Goal: Check status: Check status

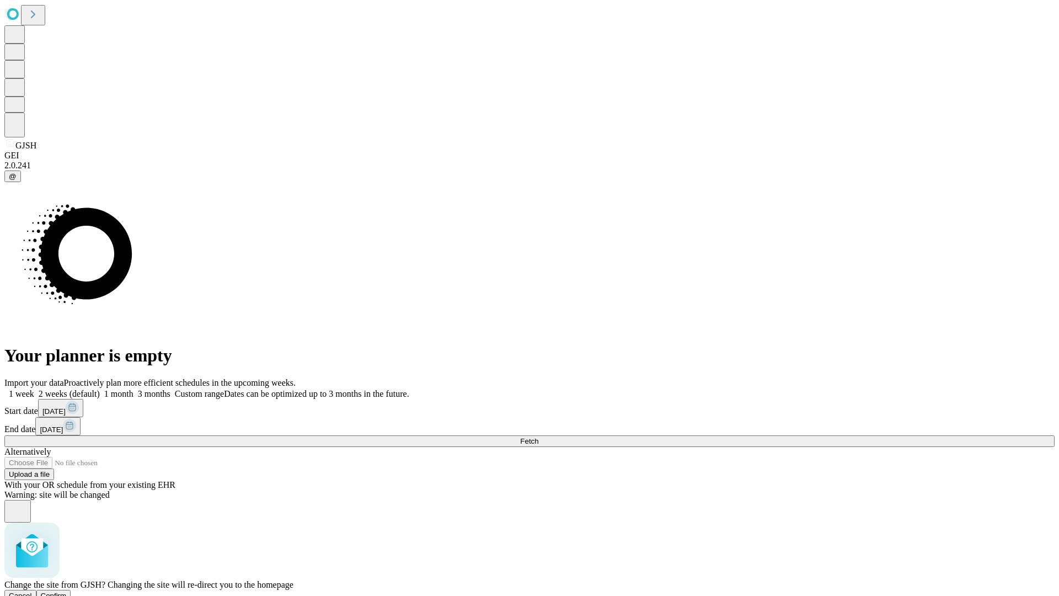
click at [67, 591] on span "Confirm" at bounding box center [54, 595] width 26 height 8
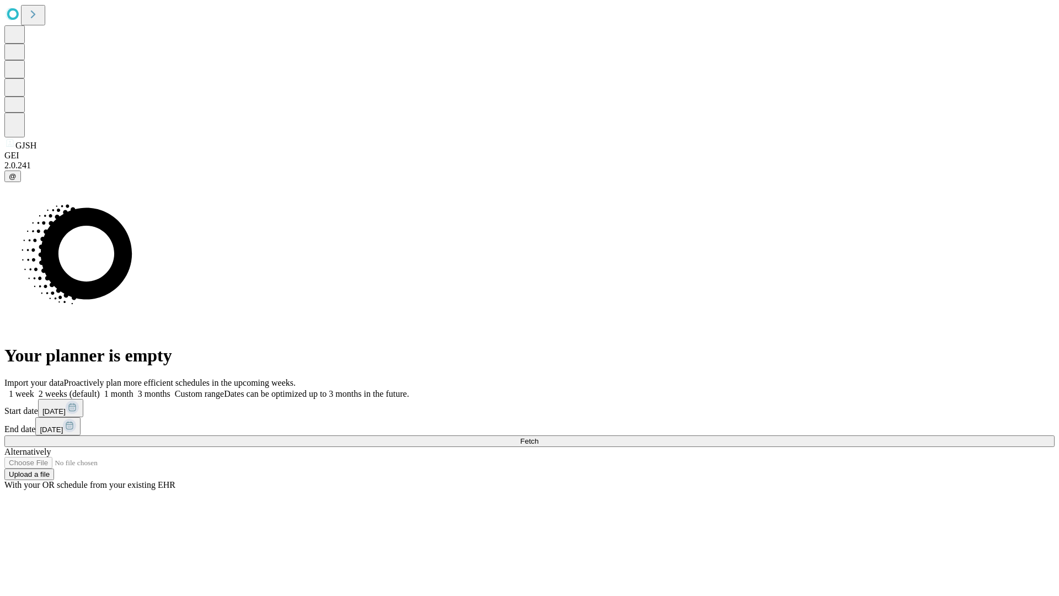
click at [34, 389] on label "1 week" at bounding box center [19, 393] width 30 height 9
click at [538, 437] on span "Fetch" at bounding box center [529, 441] width 18 height 8
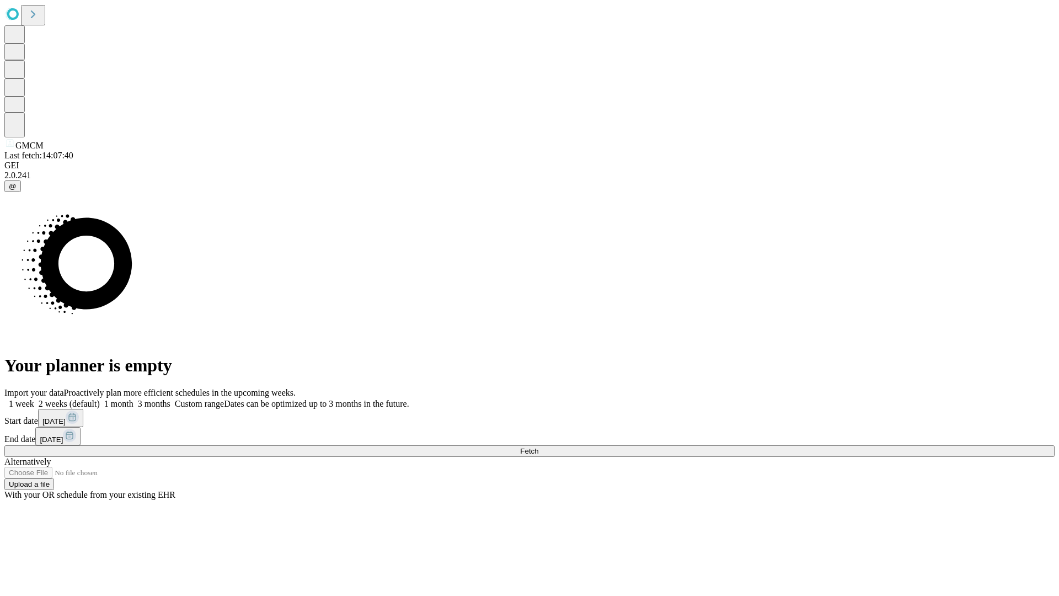
click at [34, 399] on label "1 week" at bounding box center [19, 403] width 30 height 9
click at [538, 447] on span "Fetch" at bounding box center [529, 451] width 18 height 8
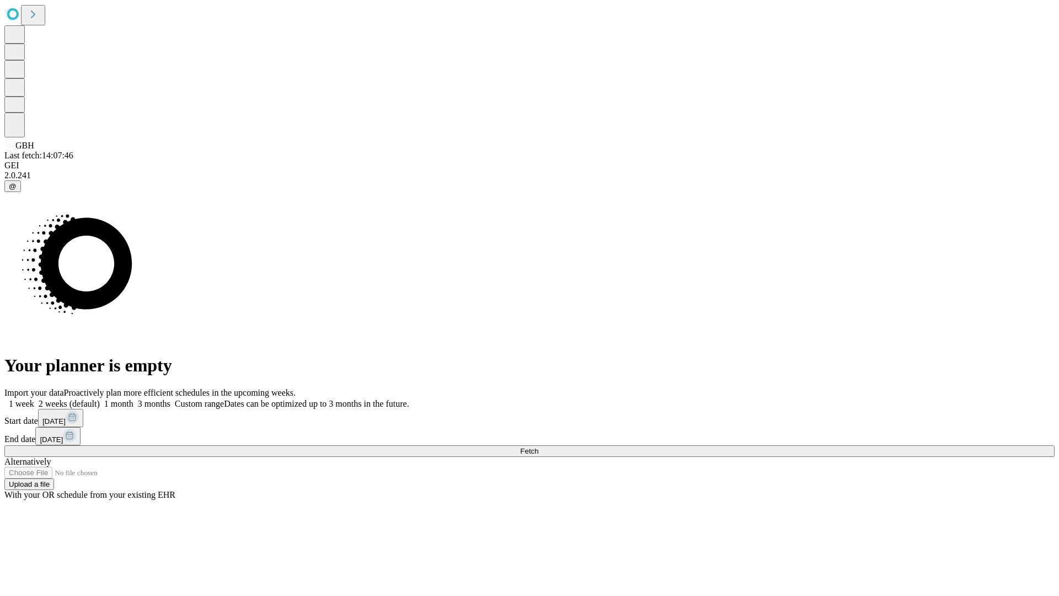
click at [34, 399] on label "1 week" at bounding box center [19, 403] width 30 height 9
click at [538, 447] on span "Fetch" at bounding box center [529, 451] width 18 height 8
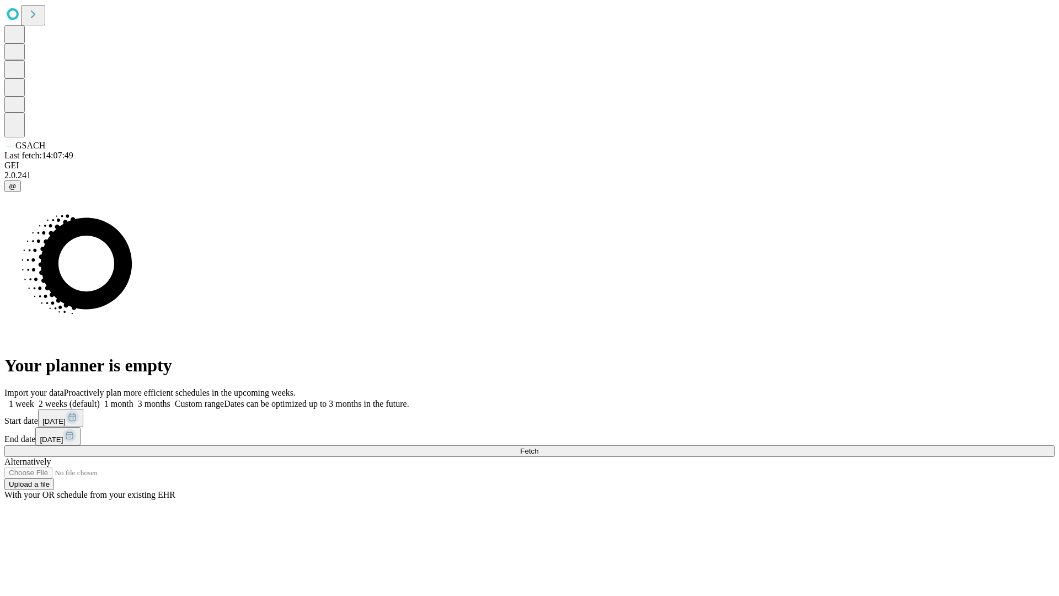
click at [34, 399] on label "1 week" at bounding box center [19, 403] width 30 height 9
click at [538, 447] on span "Fetch" at bounding box center [529, 451] width 18 height 8
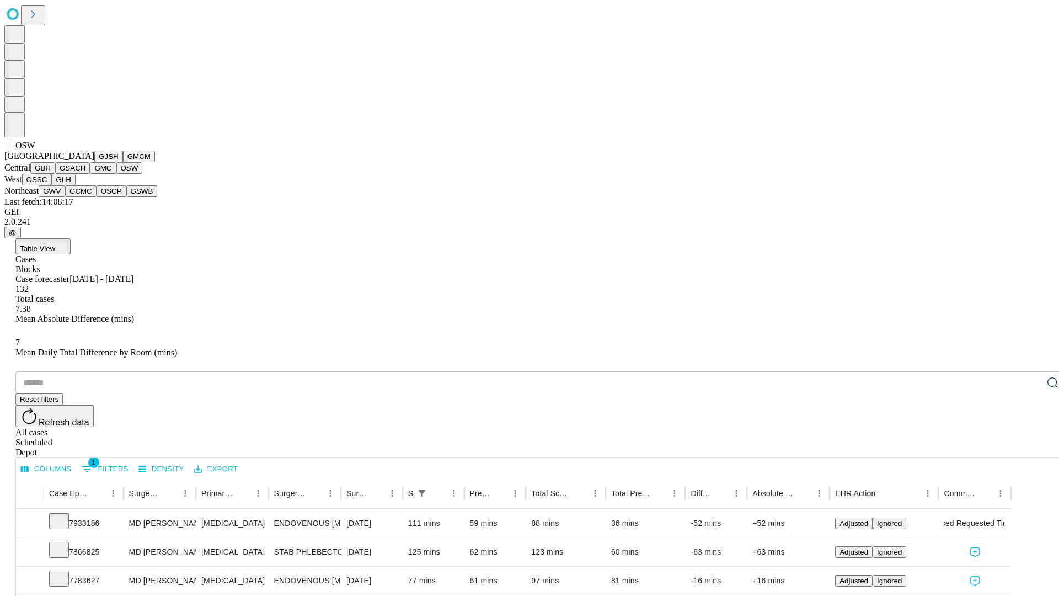
click at [52, 185] on button "OSSC" at bounding box center [37, 180] width 30 height 12
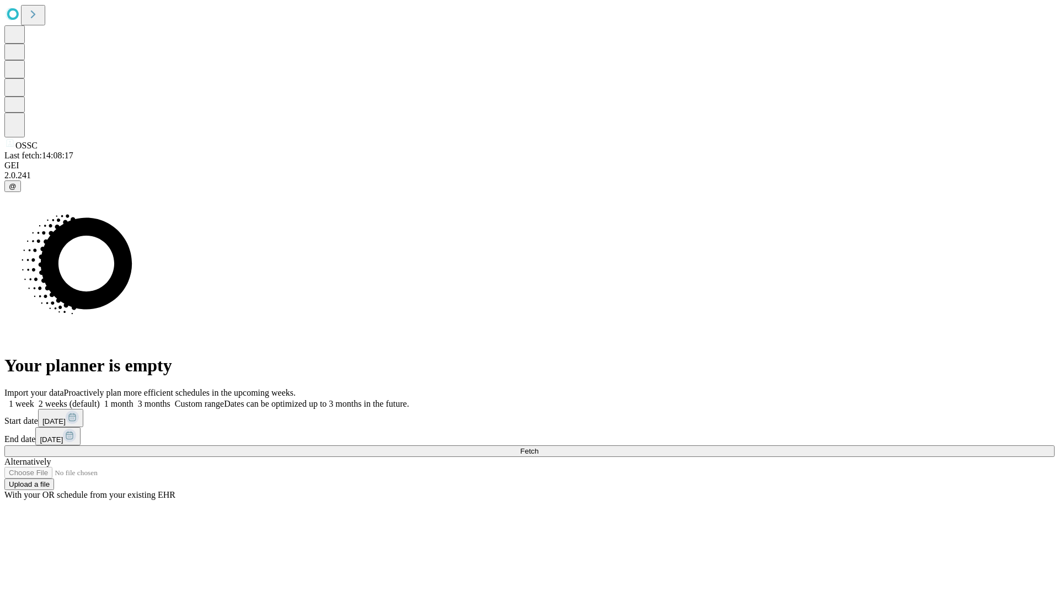
click at [34, 399] on label "1 week" at bounding box center [19, 403] width 30 height 9
click at [538, 447] on span "Fetch" at bounding box center [529, 451] width 18 height 8
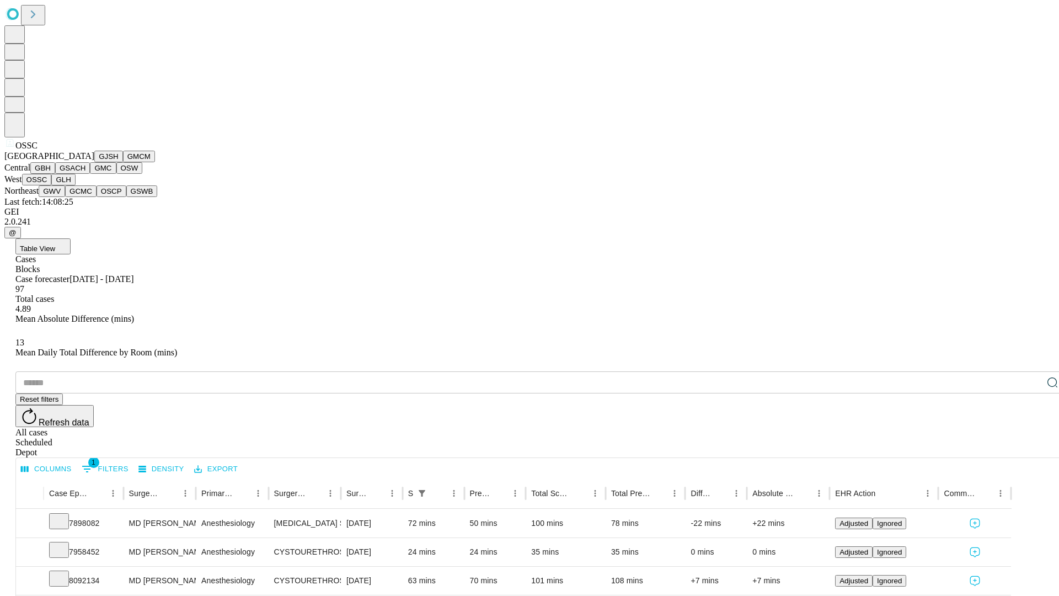
click at [75, 185] on button "GLH" at bounding box center [63, 180] width 24 height 12
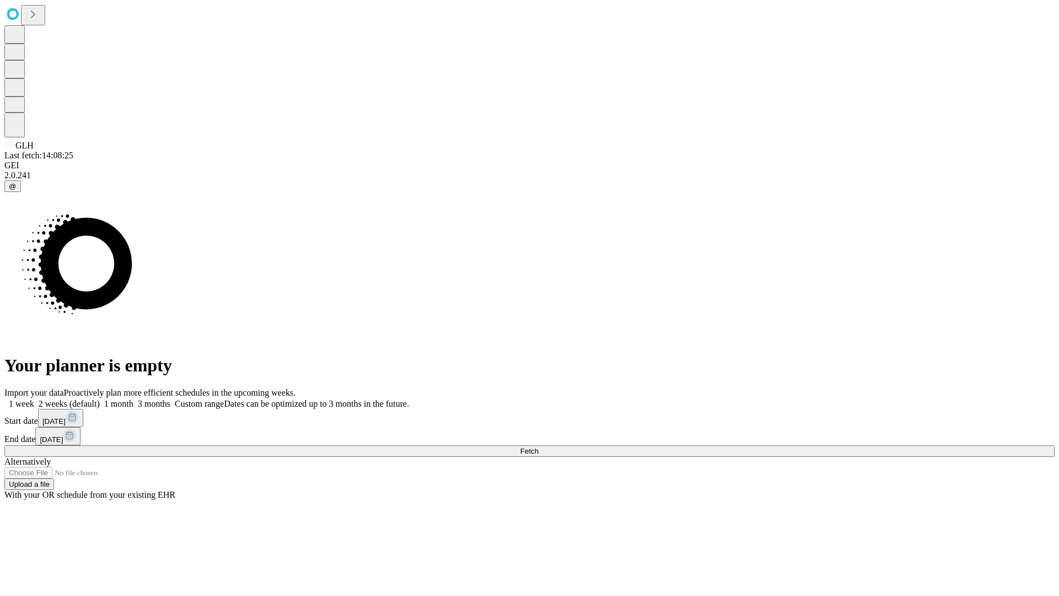
click at [34, 399] on label "1 week" at bounding box center [19, 403] width 30 height 9
click at [538, 447] on span "Fetch" at bounding box center [529, 451] width 18 height 8
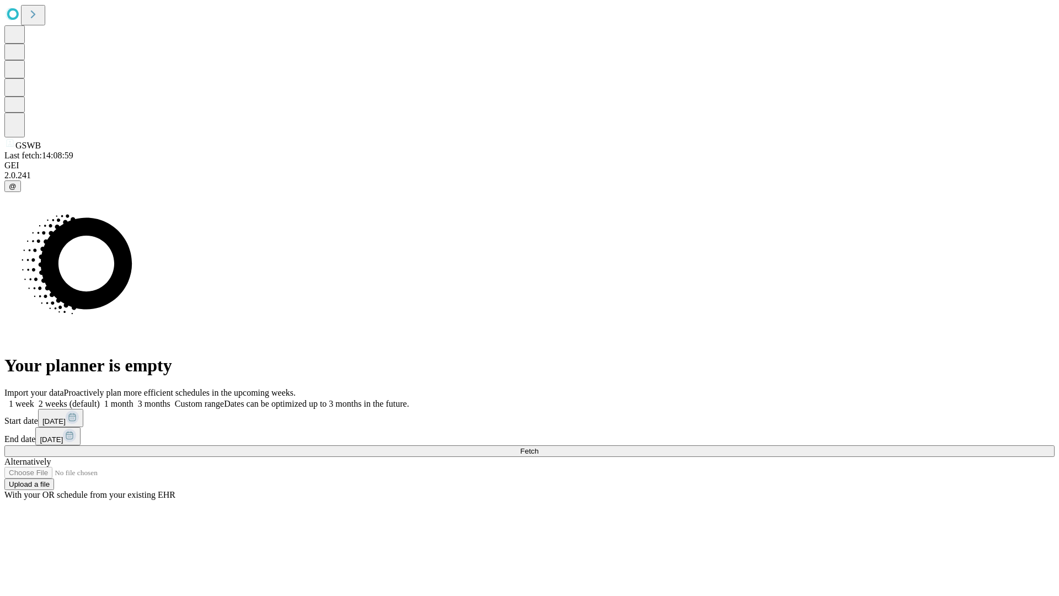
click at [34, 399] on label "1 week" at bounding box center [19, 403] width 30 height 9
click at [538, 447] on span "Fetch" at bounding box center [529, 451] width 18 height 8
